Goal: Use online tool/utility: Utilize a website feature to perform a specific function

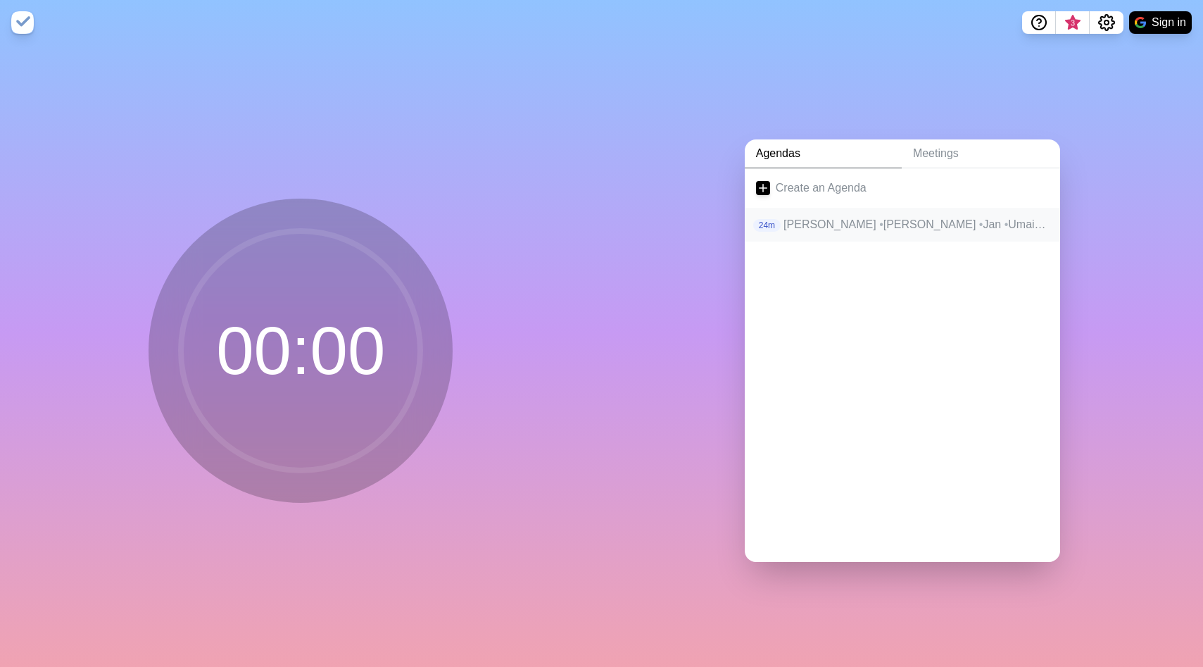
click at [892, 230] on p "[PERSON_NAME] • Alex • Jan • Umair • Micha • Lea • Heiko • [PERSON_NAME]" at bounding box center [915, 224] width 265 height 17
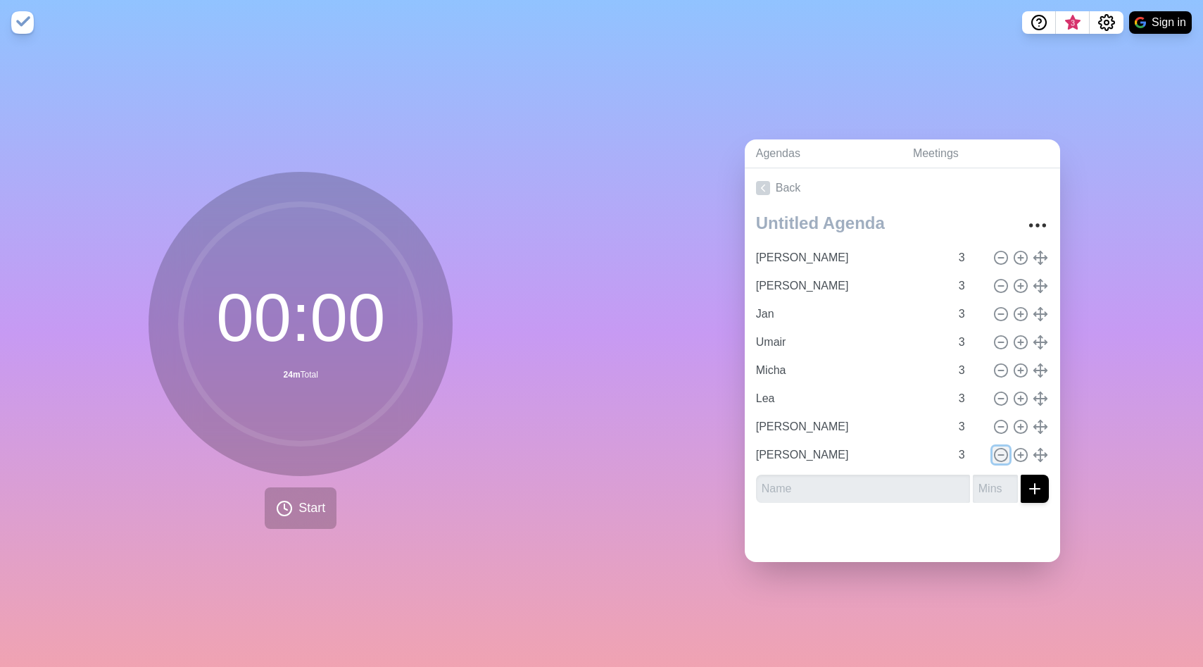
click at [1000, 450] on icon at bounding box center [1000, 454] width 15 height 15
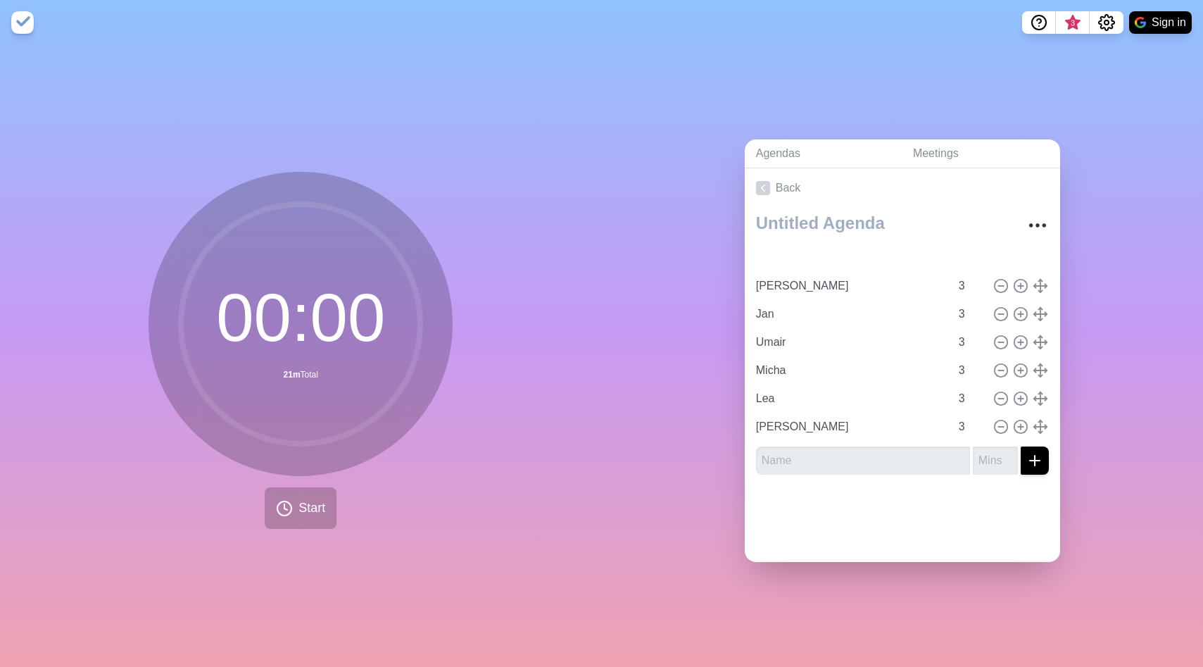
type input "[PERSON_NAME]"
type input "Micha"
type input "[PERSON_NAME]"
type input "Jan"
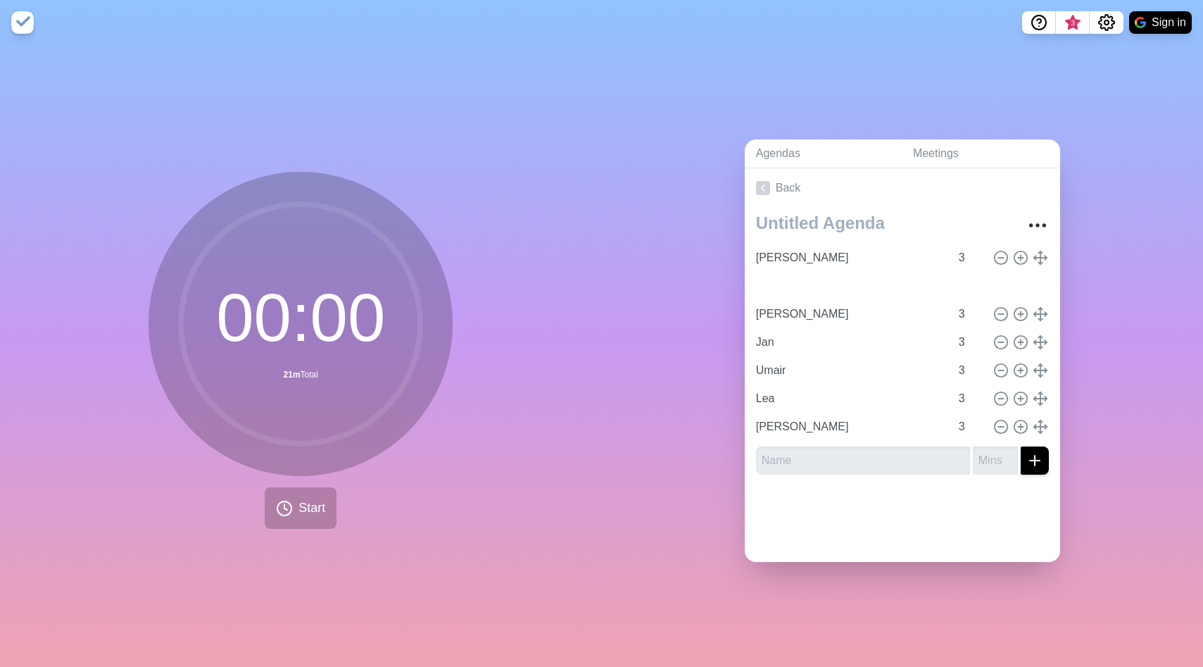
type input "Umair"
type input "Jan"
type input "Micha"
type input "[PERSON_NAME]"
type input "Lea"
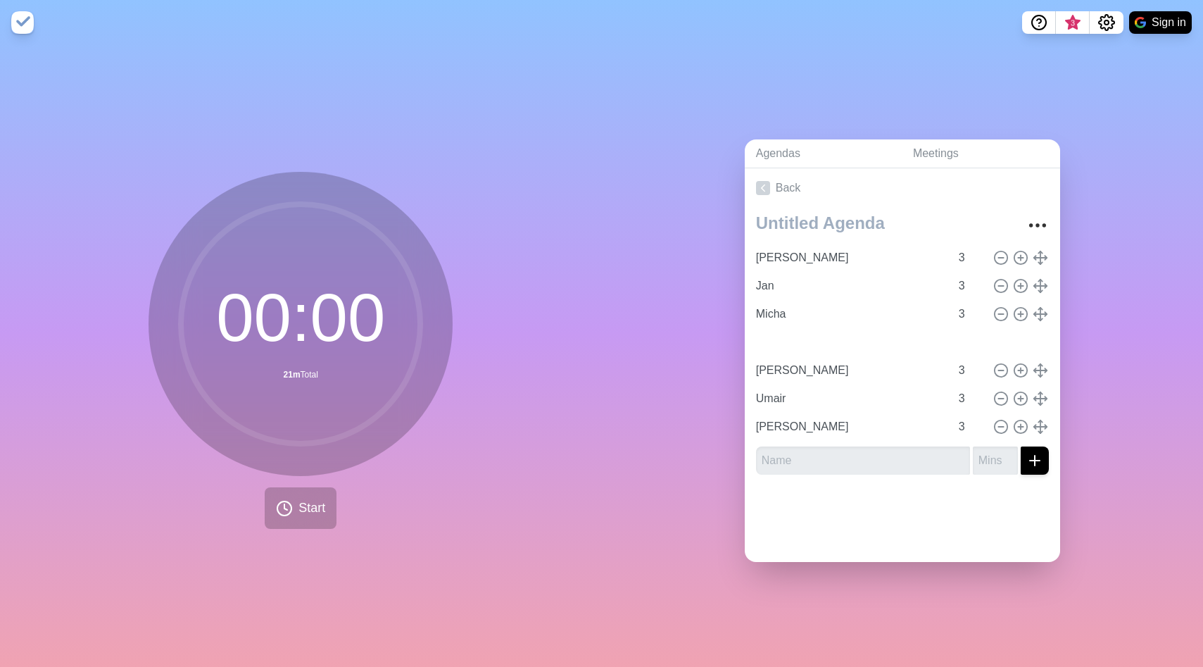
type input "[PERSON_NAME]"
type input "Umair"
type input "[PERSON_NAME]"
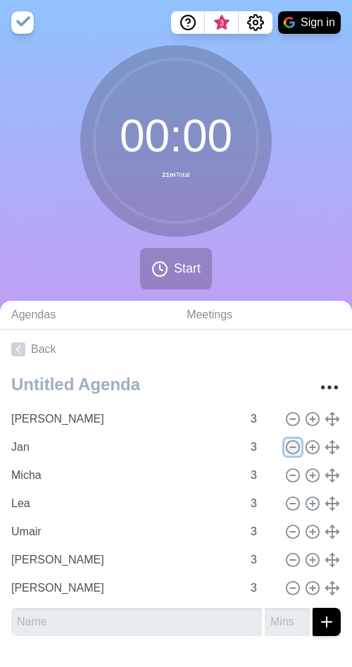
click at [293, 447] on line at bounding box center [292, 447] width 5 height 0
type input "Micha"
type input "Lea"
type input "Umair"
type input "[PERSON_NAME]"
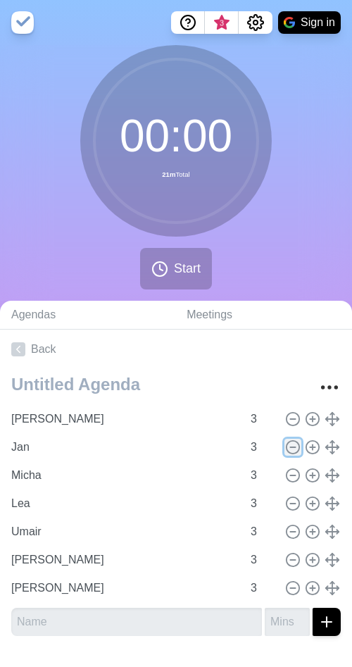
type input "[PERSON_NAME]"
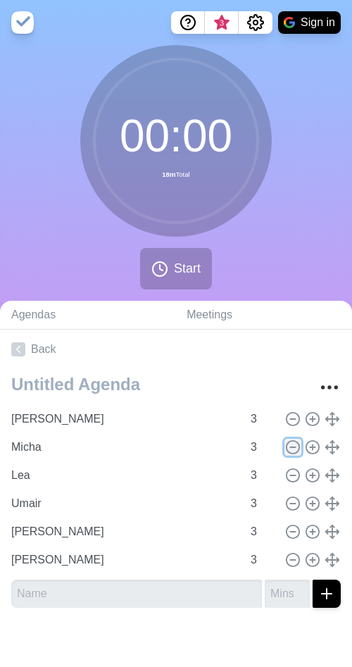
click at [288, 447] on icon at bounding box center [292, 446] width 15 height 15
type input "Lea"
type input "Umair"
type input "[PERSON_NAME]"
